Goal: Task Accomplishment & Management: Manage account settings

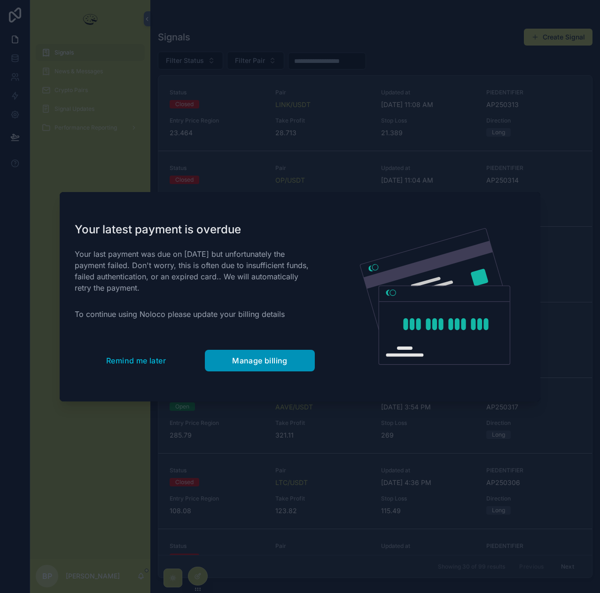
click at [261, 359] on span "Manage billing" at bounding box center [259, 360] width 55 height 9
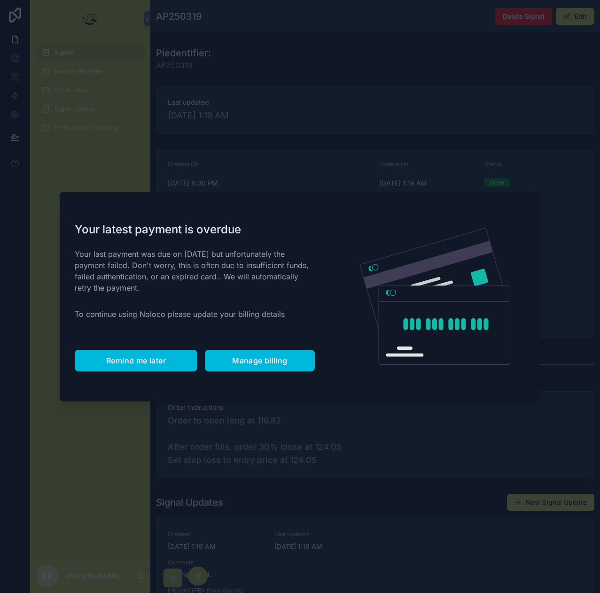
click at [131, 362] on span "Remind me later" at bounding box center [136, 360] width 60 height 9
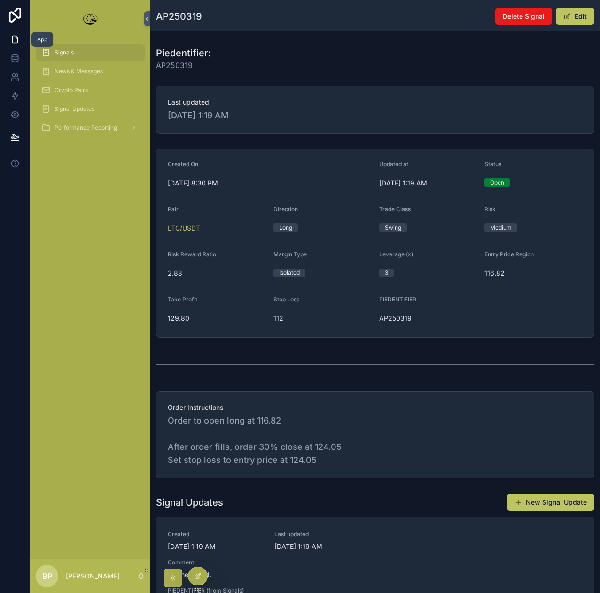
click at [14, 33] on link at bounding box center [15, 39] width 30 height 19
